Goal: Communication & Community: Answer question/provide support

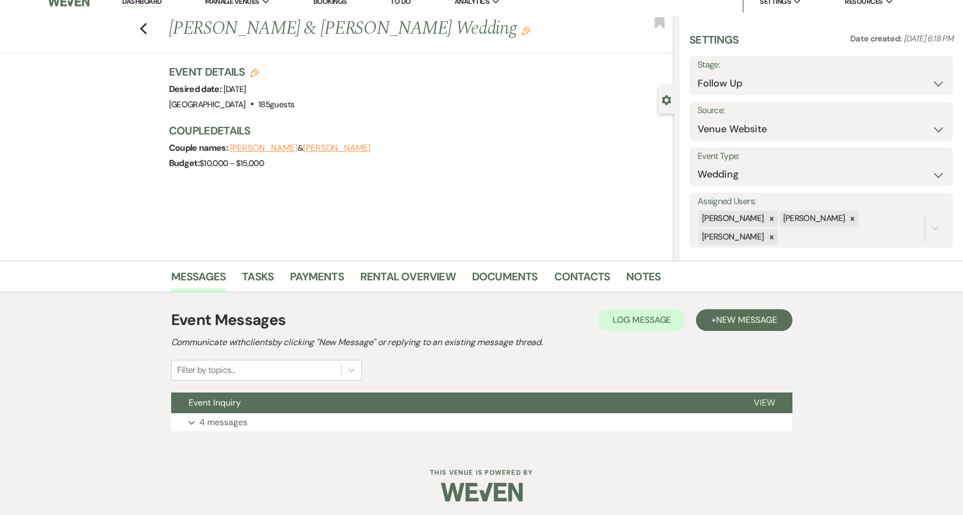
scroll to position [15, 0]
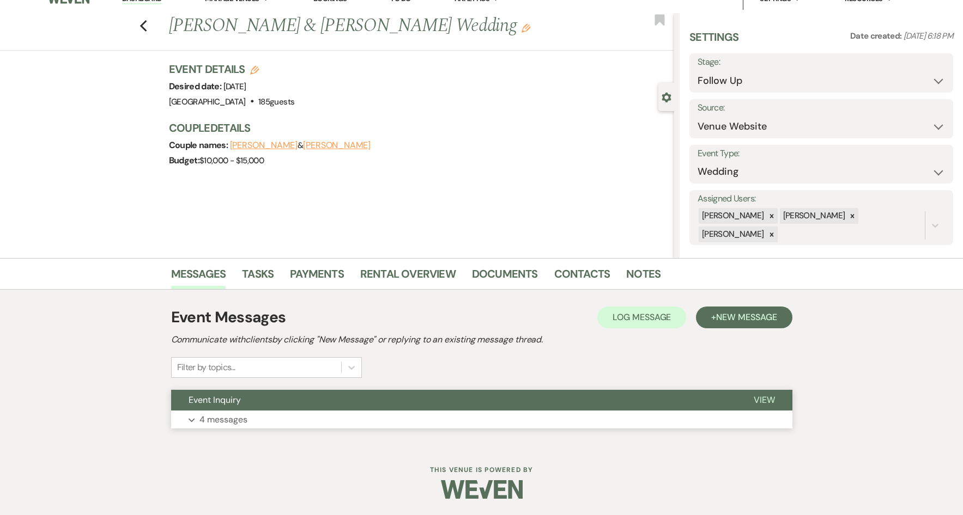
click at [271, 398] on button "Event Inquiry" at bounding box center [453, 400] width 565 height 21
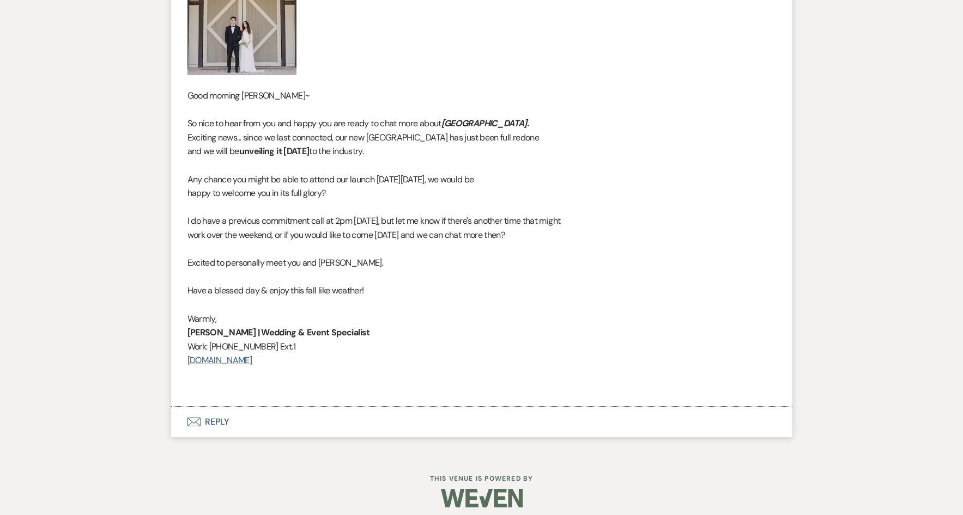
scroll to position [1590, 0]
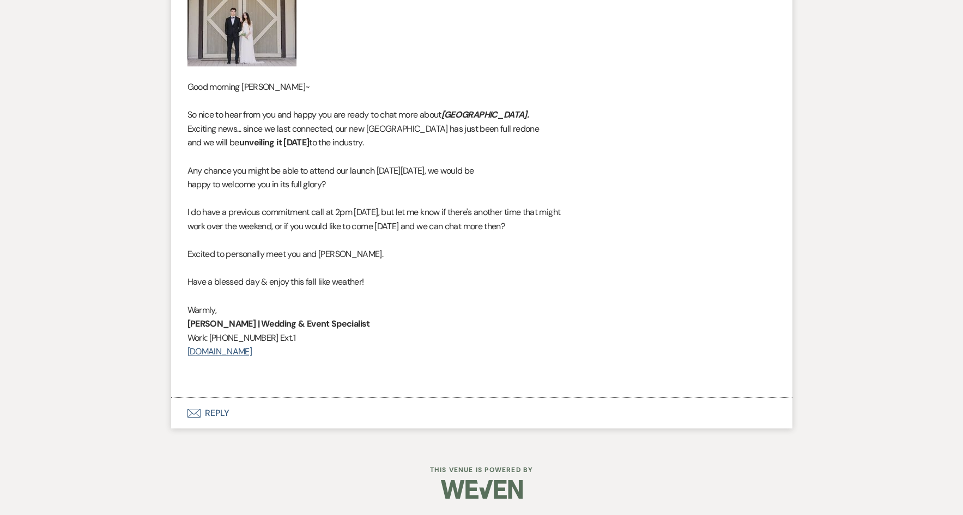
click at [233, 409] on button "Envelope Reply" at bounding box center [481, 413] width 621 height 31
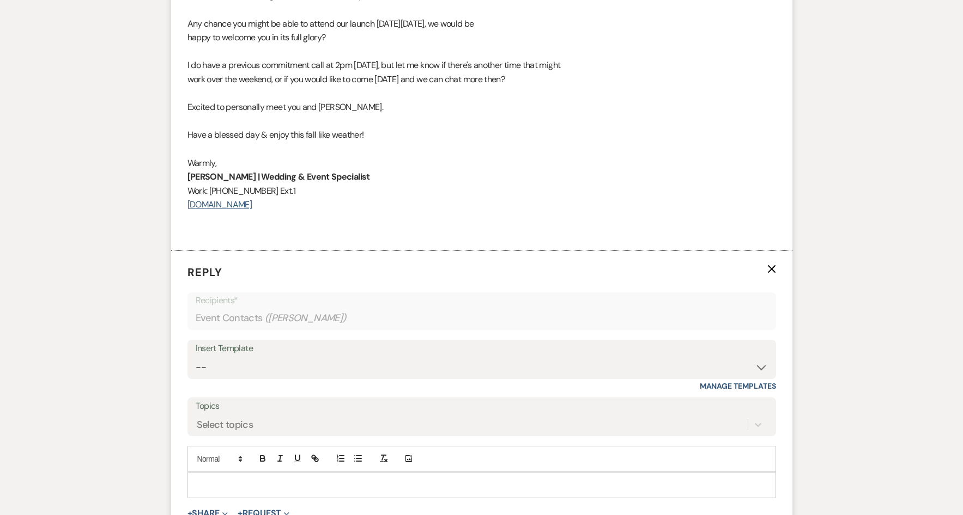
scroll to position [1644, 0]
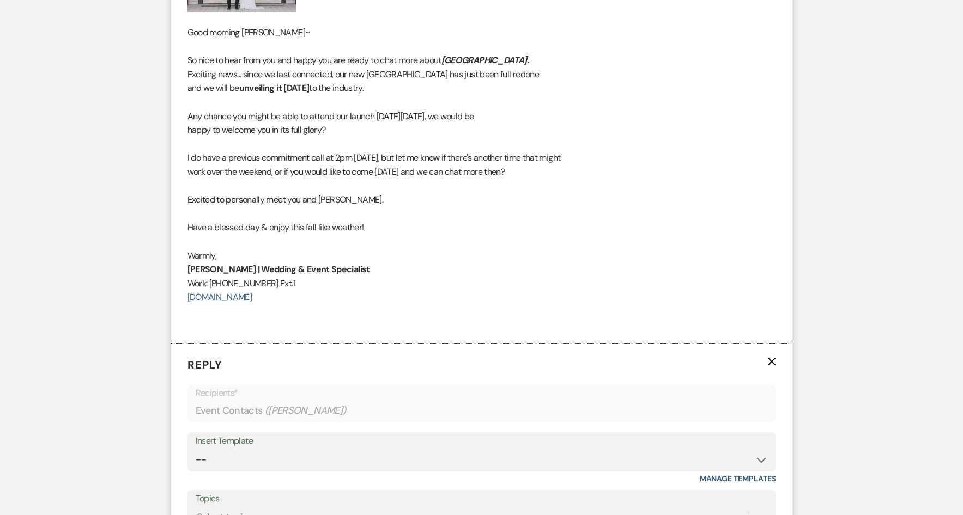
click at [351, 199] on p "Excited to personally meet you and Danielle." at bounding box center [481, 200] width 588 height 14
click at [357, 198] on p "Excited to personally meet you and Danielle." at bounding box center [481, 200] width 588 height 14
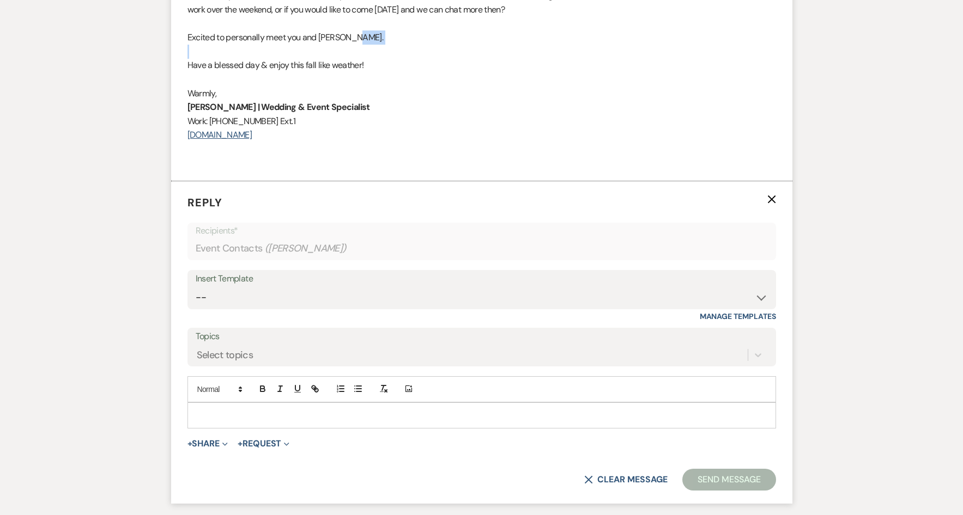
scroll to position [1895, 0]
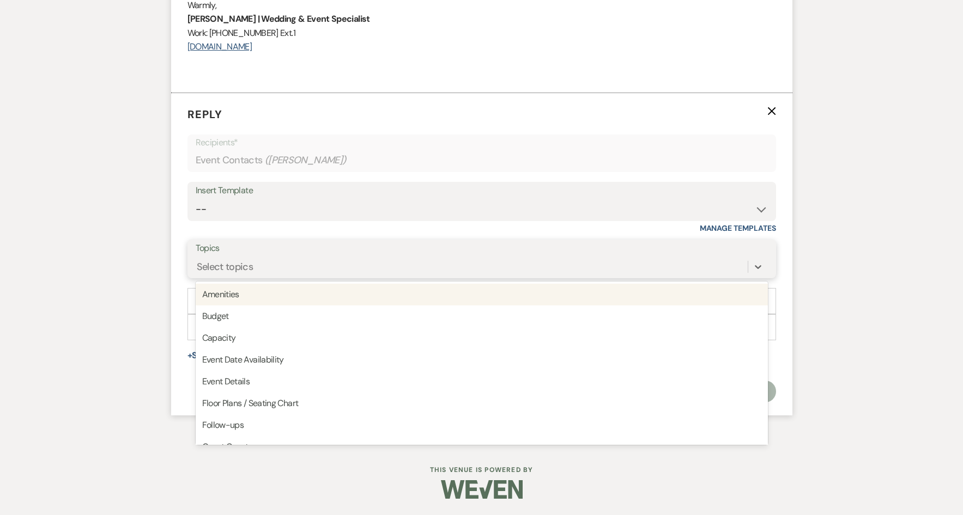
click at [320, 266] on div "Select topics" at bounding box center [472, 266] width 552 height 19
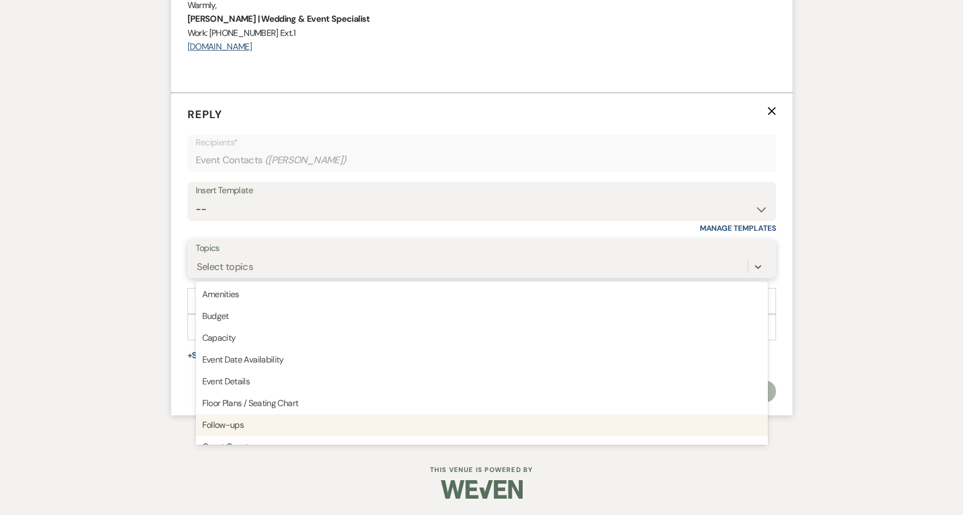
click at [239, 426] on div "Follow-ups" at bounding box center [482, 426] width 572 height 22
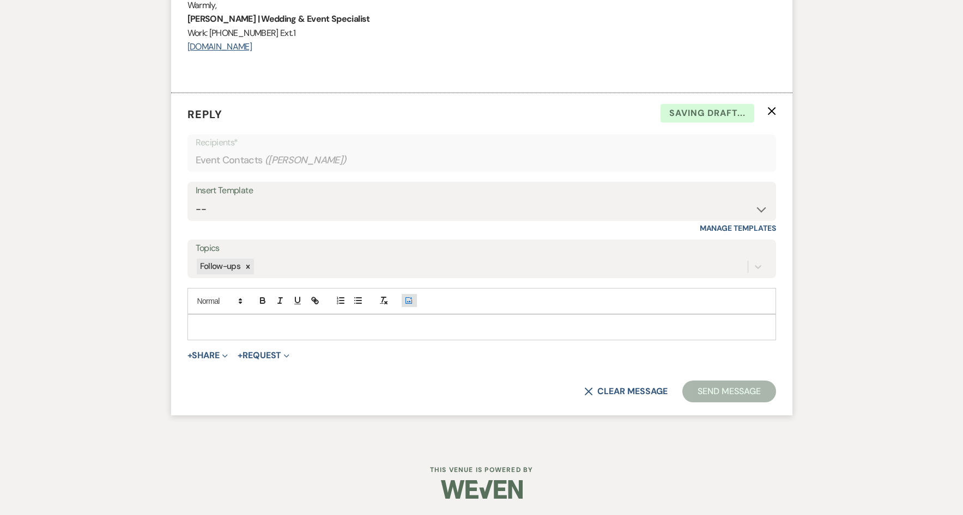
click at [407, 299] on icon "Add Photo" at bounding box center [408, 301] width 9 height 10
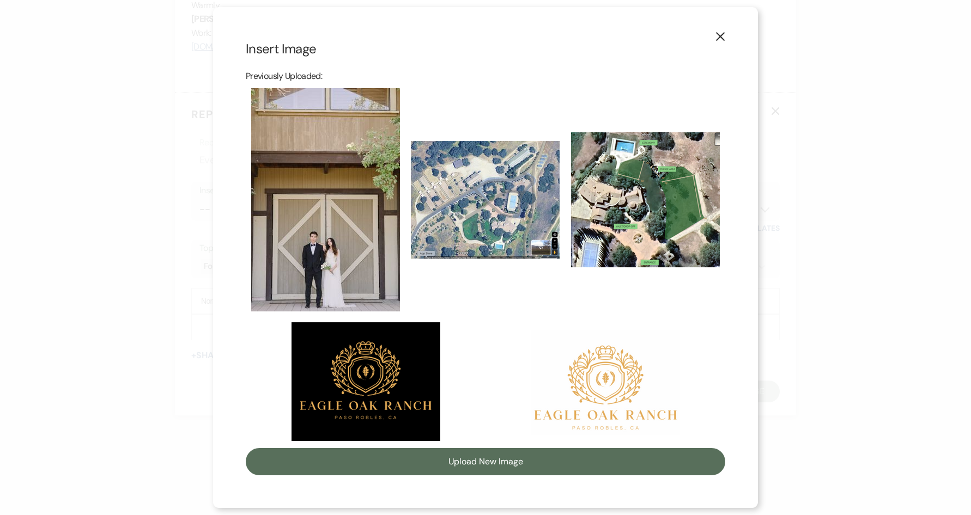
click at [604, 375] on img at bounding box center [605, 383] width 149 height 105
click at [0, 0] on input "checkbox" at bounding box center [0, 0] width 0 height 0
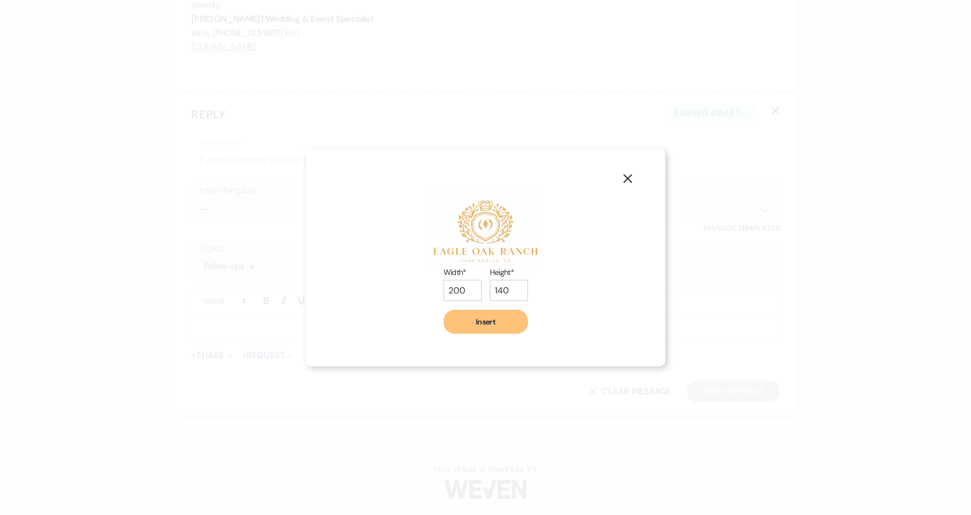
click at [492, 327] on button "Insert" at bounding box center [485, 322] width 84 height 24
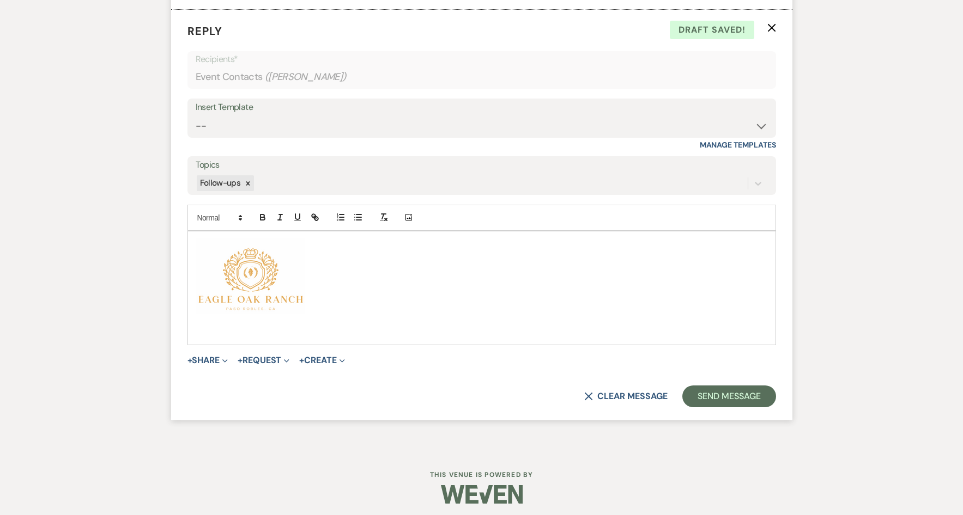
scroll to position [1983, 0]
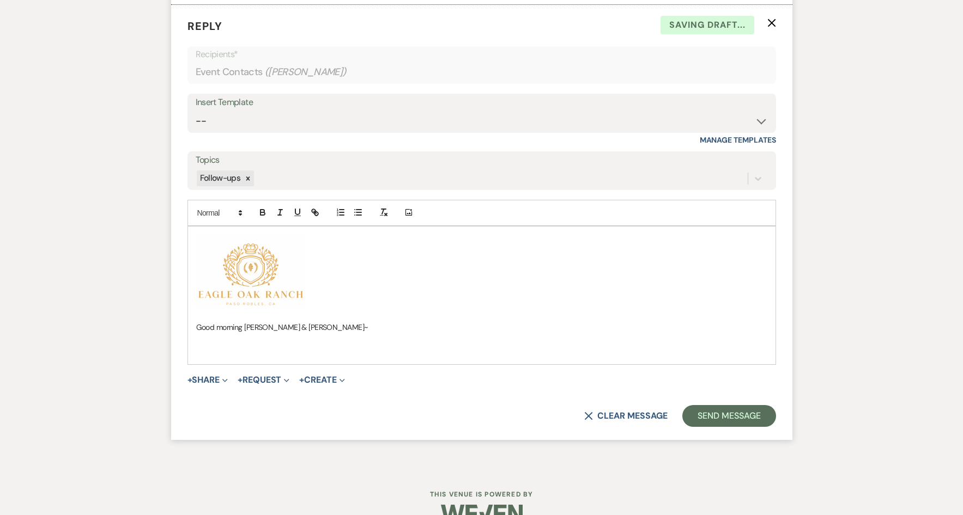
click at [222, 346] on p at bounding box center [481, 352] width 571 height 12
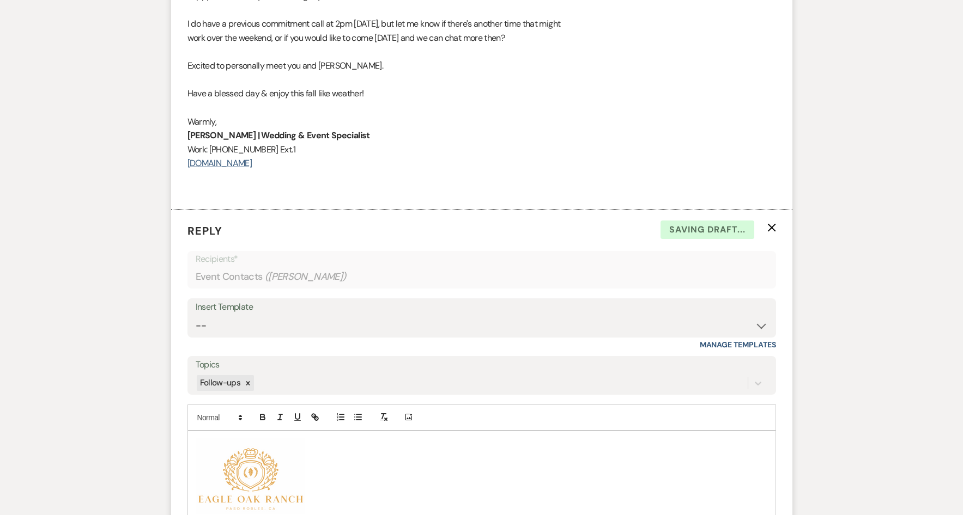
scroll to position [1765, 0]
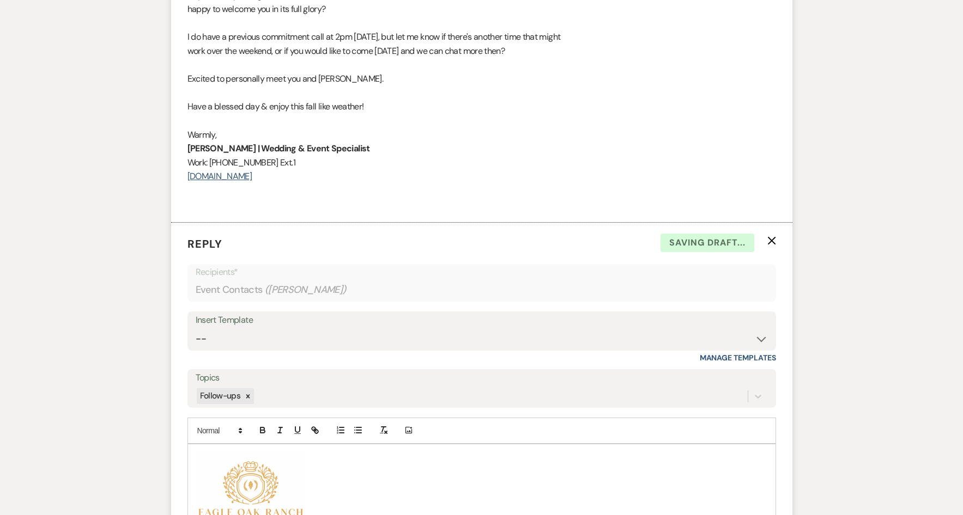
drag, startPoint x: 187, startPoint y: 135, endPoint x: 290, endPoint y: 182, distance: 113.3
drag, startPoint x: 290, startPoint y: 182, endPoint x: 247, endPoint y: 164, distance: 46.6
copy div "Warmly, Deborah James | Wedding & Event Specialist Work: (805) 892-8035 Ext.1 w…"
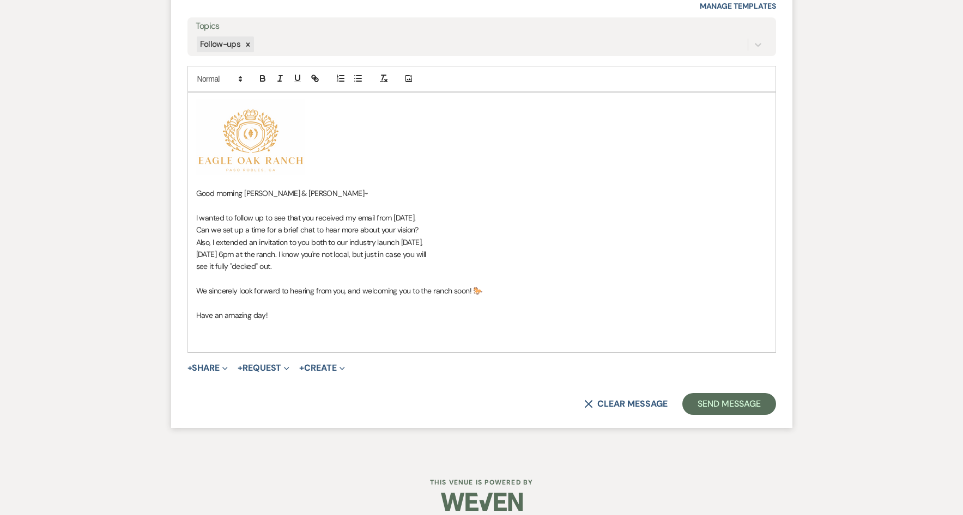
scroll to position [2130, 0]
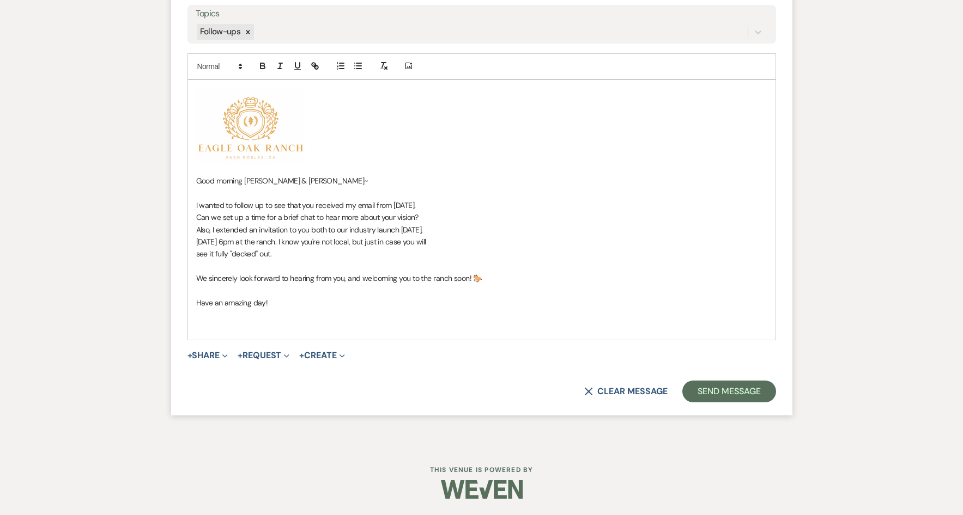
click at [212, 316] on p at bounding box center [481, 315] width 571 height 12
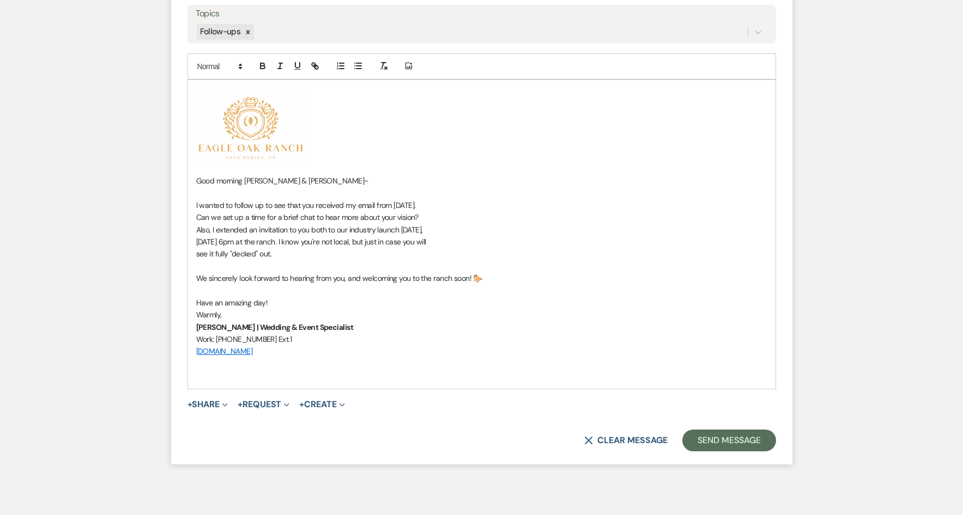
click at [273, 302] on p "Have an amazing day!" at bounding box center [481, 303] width 571 height 12
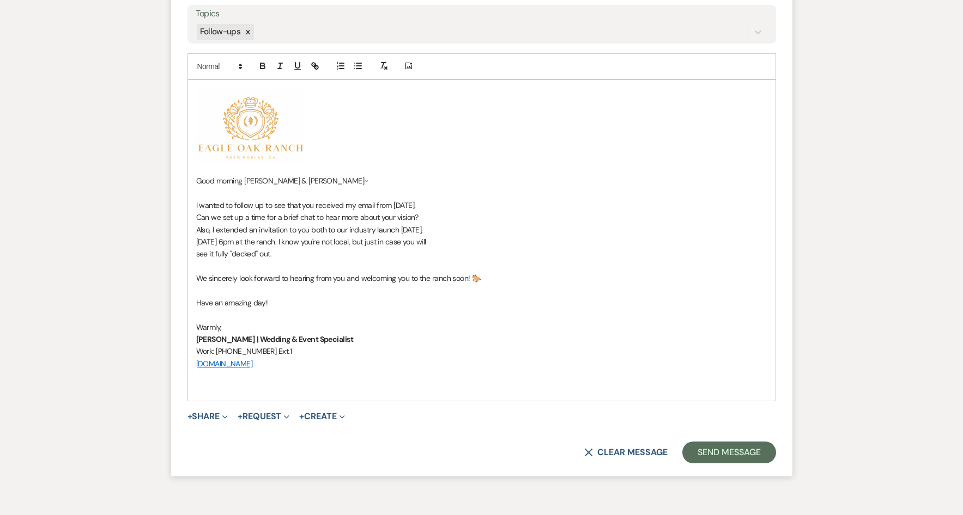
click at [481, 323] on p "Warmly," at bounding box center [481, 327] width 571 height 12
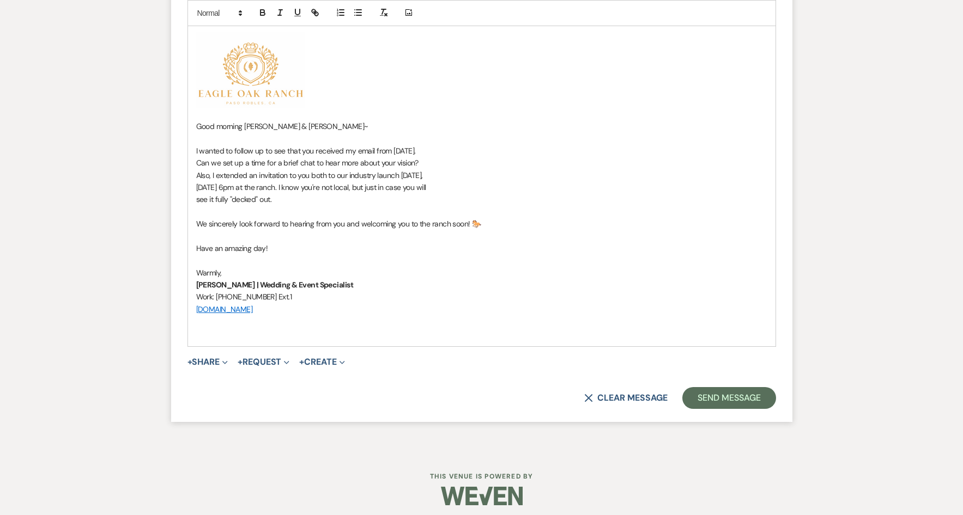
scroll to position [2191, 0]
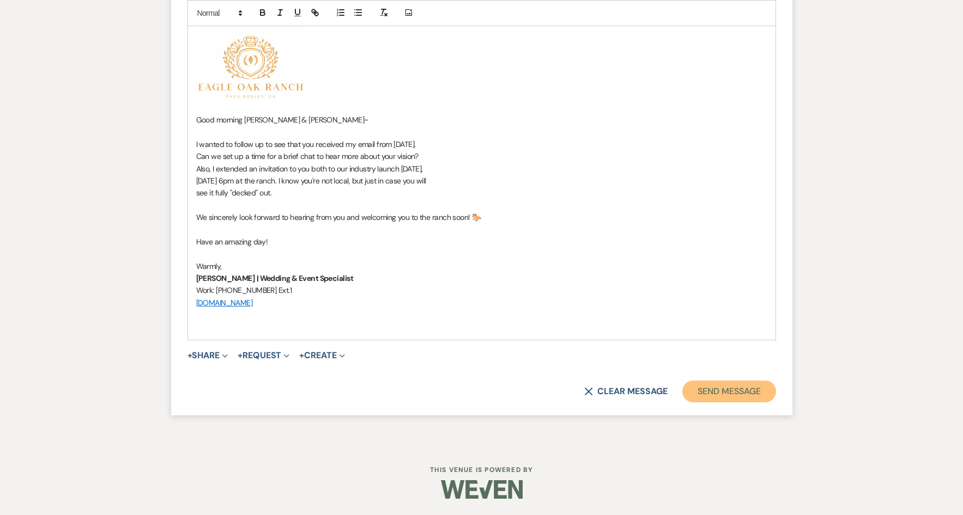
click at [695, 390] on button "Send Message" at bounding box center [728, 392] width 93 height 22
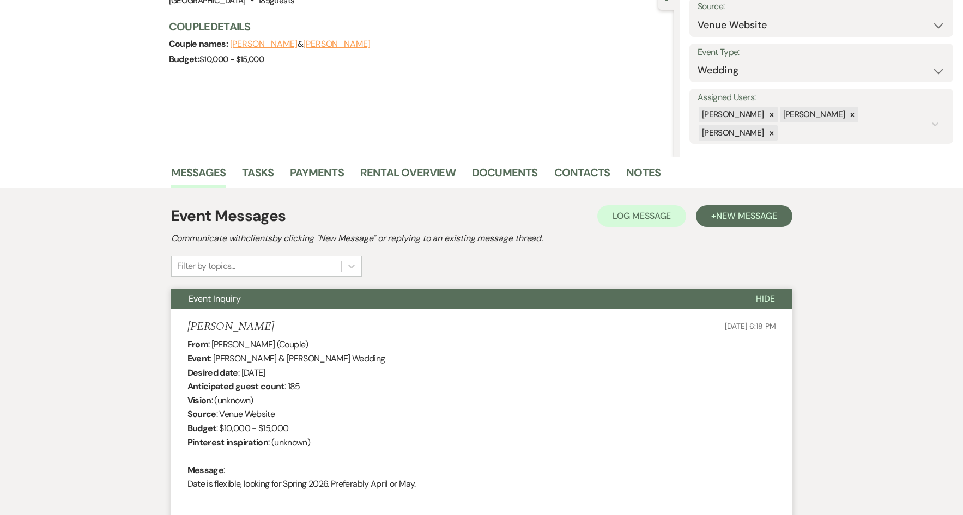
scroll to position [0, 0]
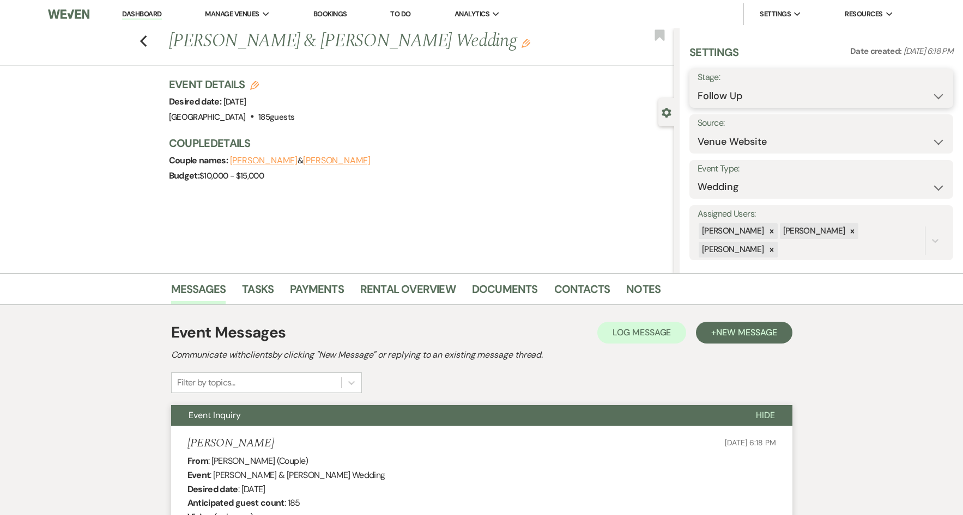
click at [932, 95] on select "Inquiry Follow Up Tour Requested Tour Confirmed Toured Proposal Sent Booked Lost" at bounding box center [820, 96] width 247 height 21
click at [697, 86] on select "Inquiry Follow Up Tour Requested Tour Confirmed Toured Proposal Sent Booked Lost" at bounding box center [820, 96] width 247 height 21
click at [147, 45] on use "button" at bounding box center [142, 41] width 7 height 12
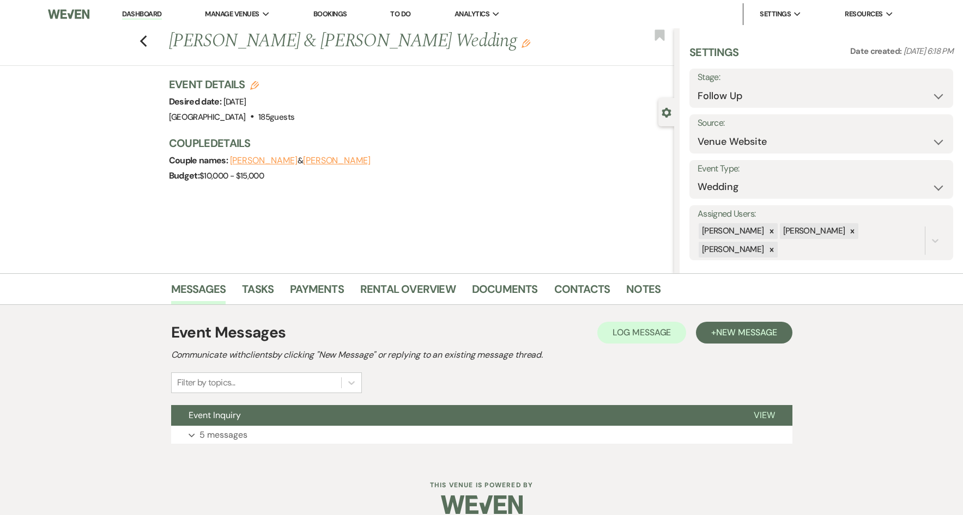
click at [143, 14] on link "Dashboard" at bounding box center [141, 14] width 39 height 10
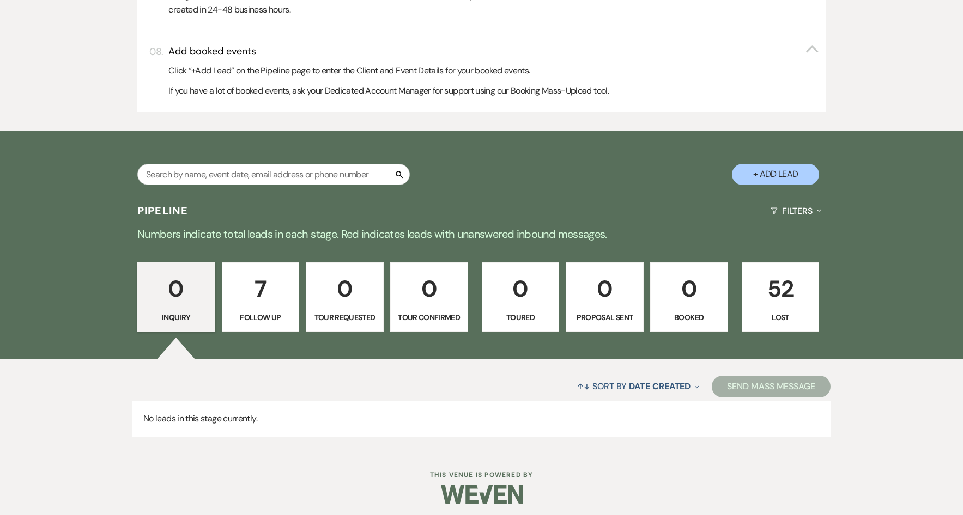
scroll to position [709, 0]
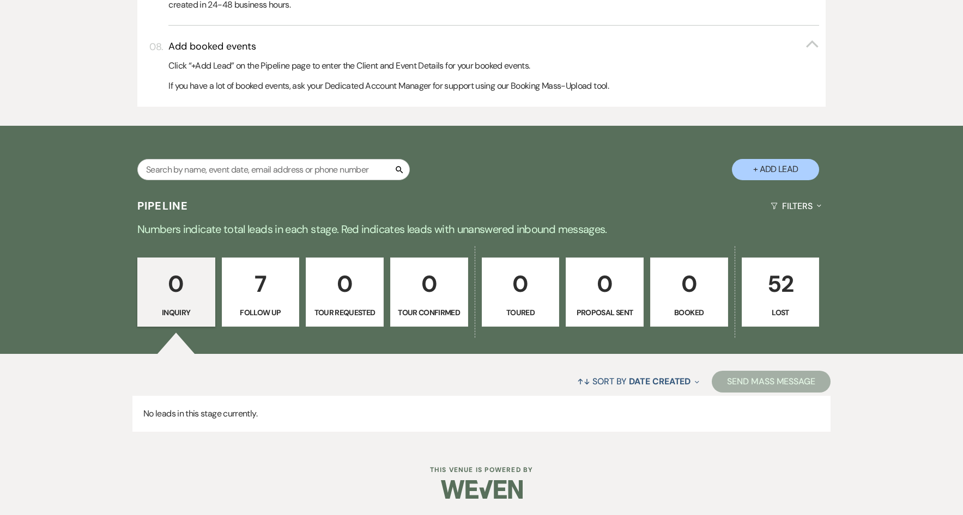
click at [264, 284] on p "7" at bounding box center [261, 284] width 64 height 37
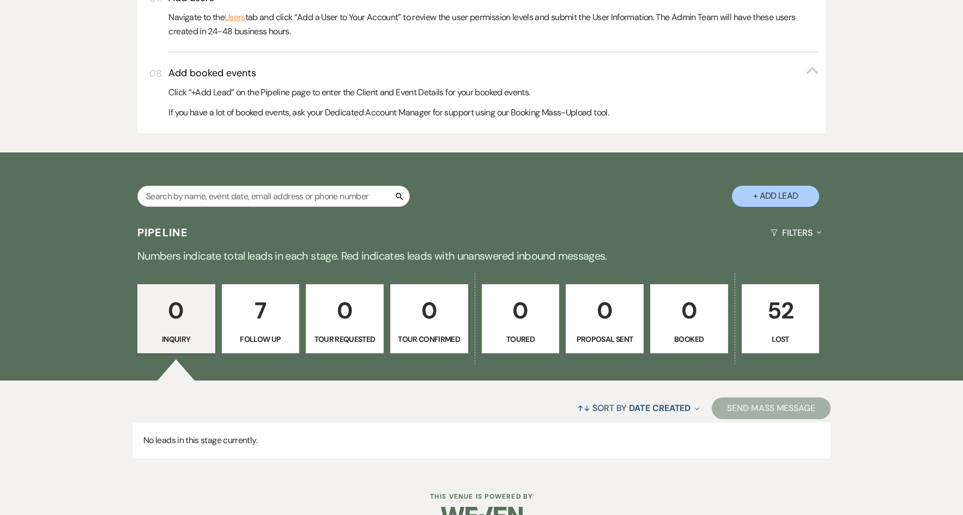
select select "9"
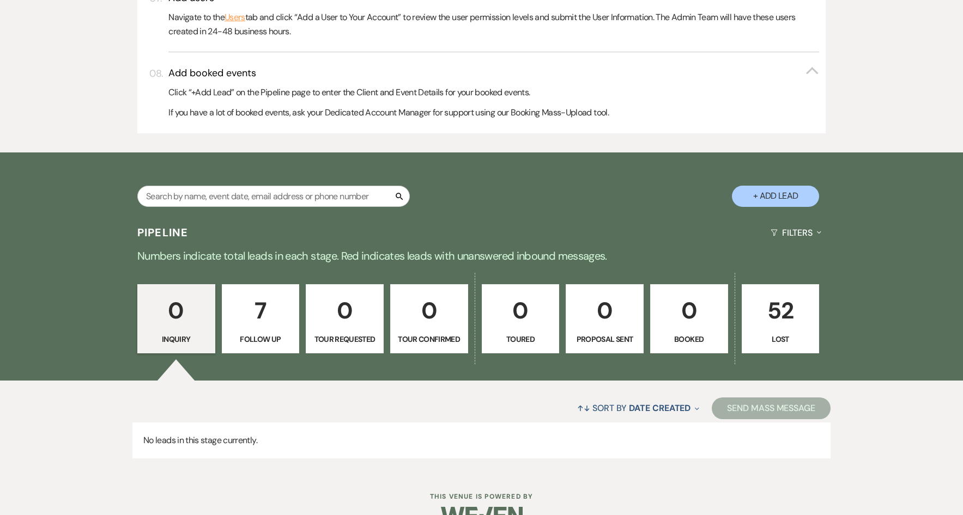
select select "9"
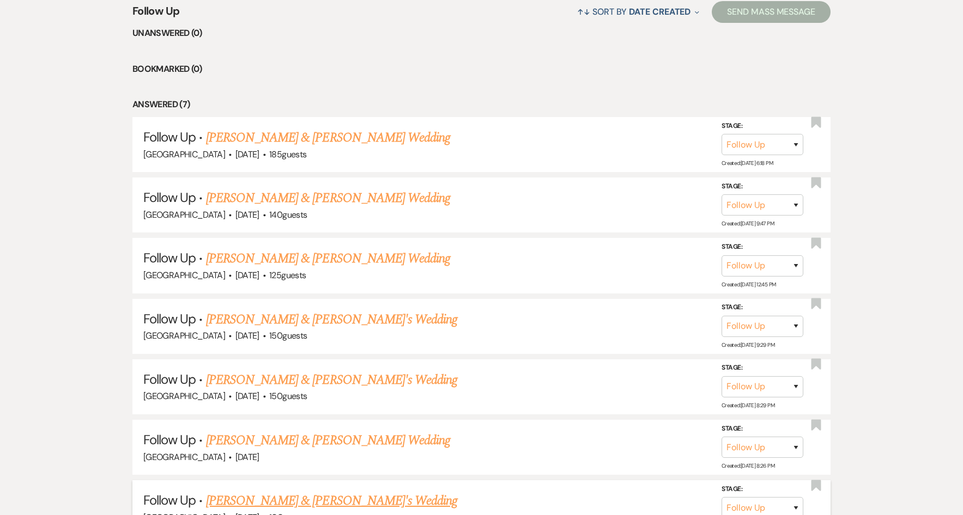
scroll to position [1188, 0]
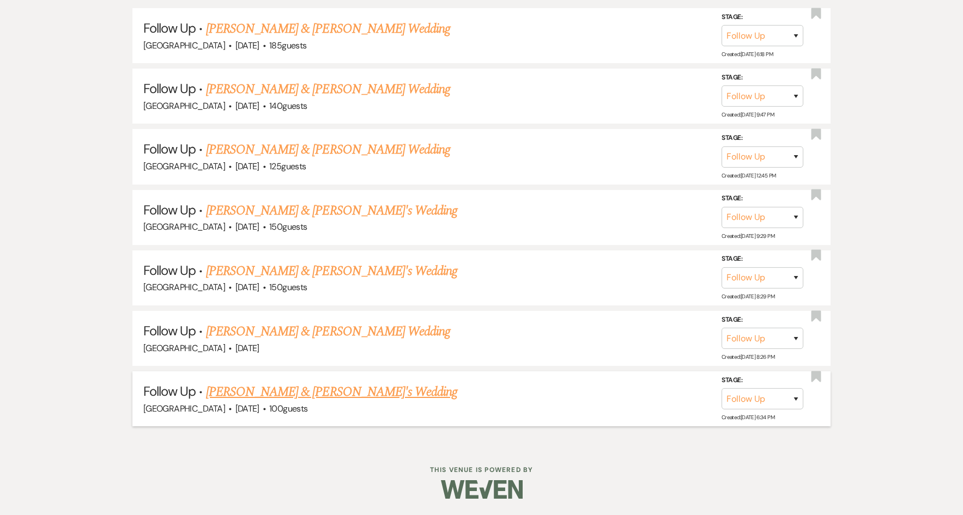
click at [281, 393] on link "[PERSON_NAME] & [PERSON_NAME]'s Wedding" at bounding box center [332, 392] width 252 height 20
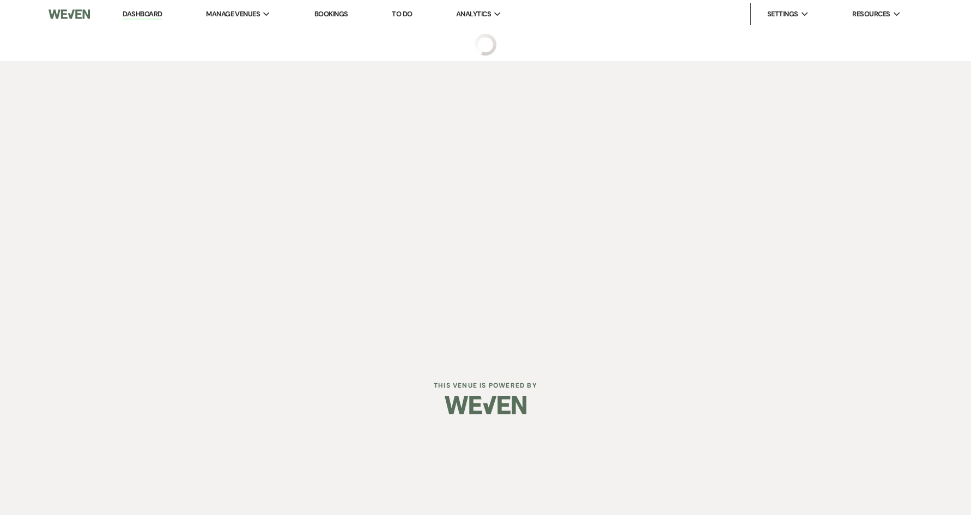
select select "9"
select select "5"
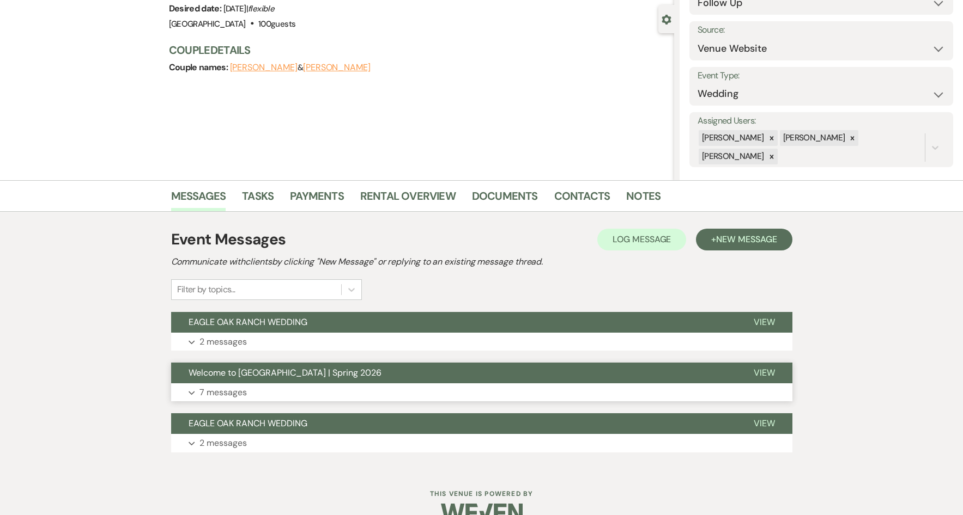
scroll to position [109, 0]
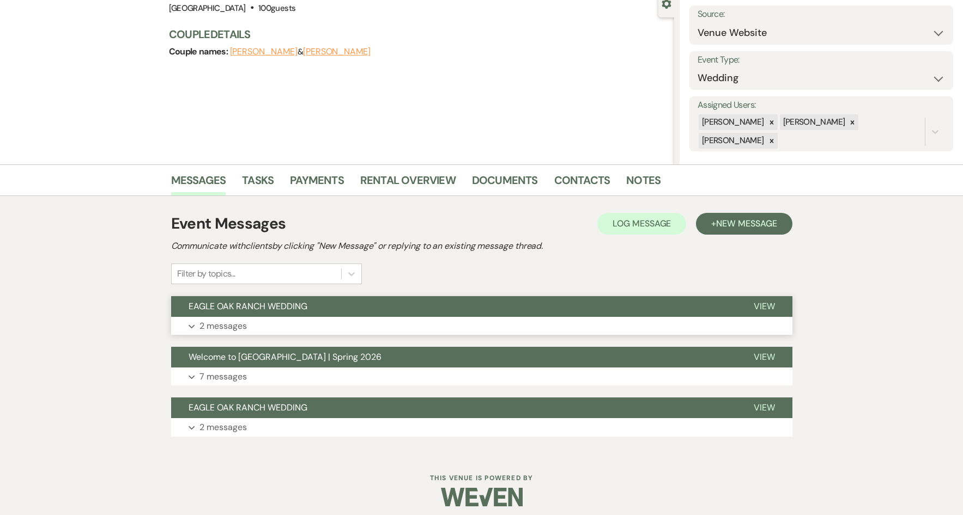
click at [348, 305] on button "EAGLE OAK RANCH WEDDING" at bounding box center [453, 306] width 565 height 21
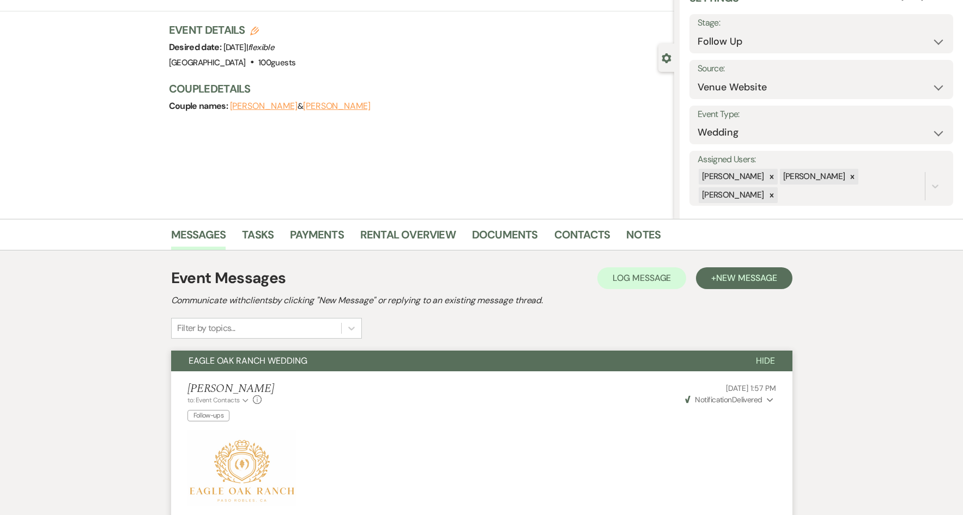
scroll to position [0, 0]
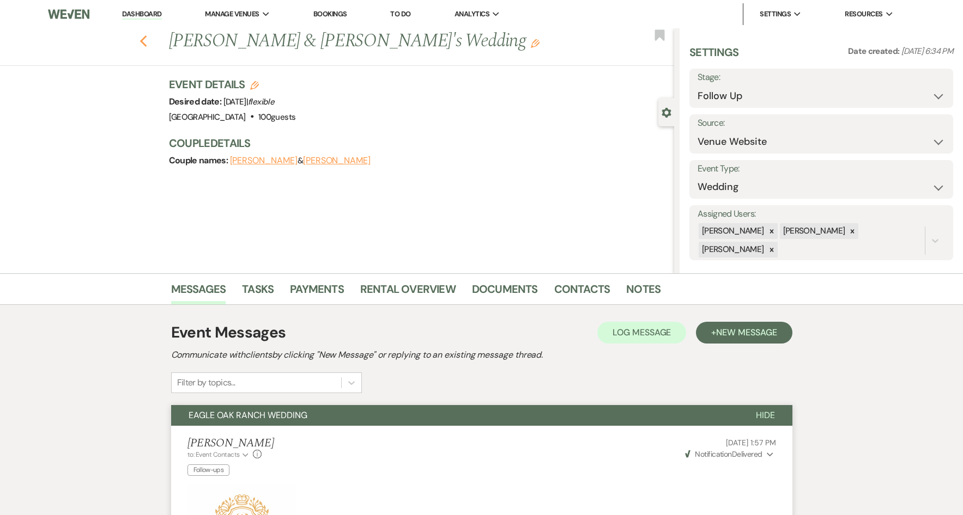
click at [147, 44] on use "button" at bounding box center [142, 41] width 7 height 12
select select "9"
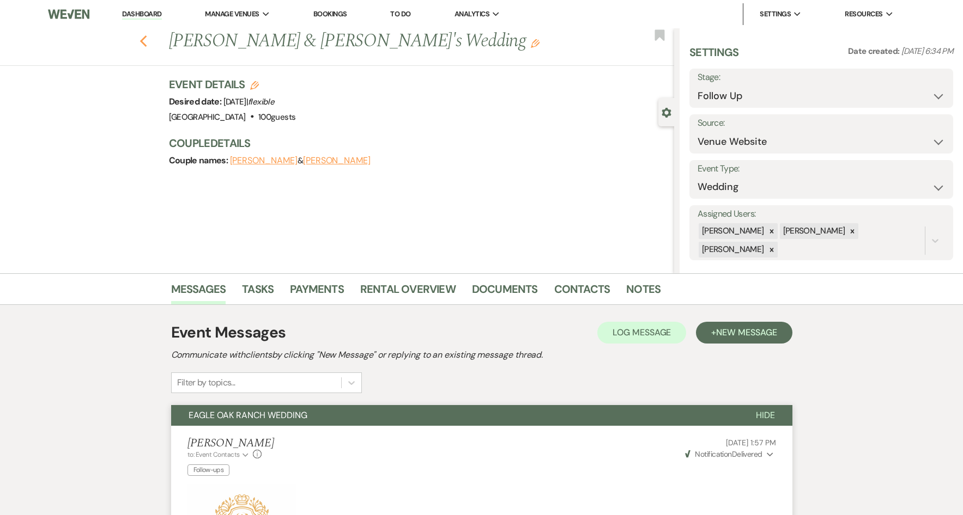
select select "9"
